Goal: Task Accomplishment & Management: Manage account settings

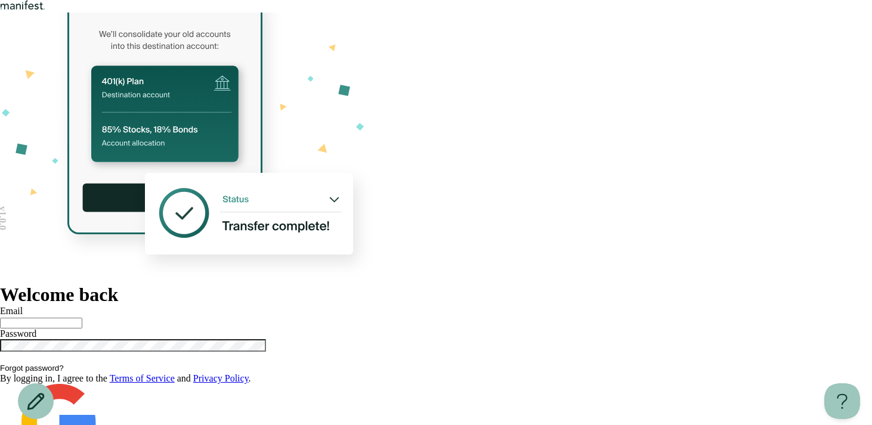
click at [545, 317] on div at bounding box center [436, 323] width 872 height 12
click at [82, 318] on input "text" at bounding box center [41, 323] width 82 height 11
type input "*"
type input "**********"
